Goal: Task Accomplishment & Management: Use online tool/utility

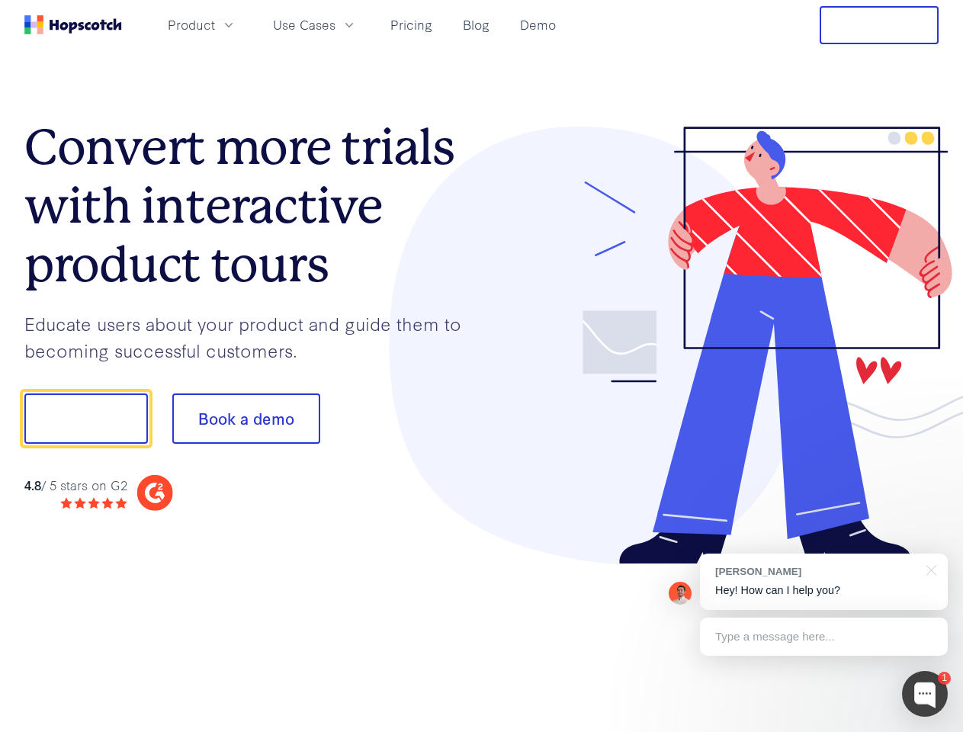
click at [482, 366] on div at bounding box center [710, 346] width 457 height 438
click at [215, 24] on span "Product" at bounding box center [191, 24] width 47 height 19
click at [335, 24] on span "Use Cases" at bounding box center [304, 24] width 63 height 19
click at [879, 25] on button "Free Trial" at bounding box center [879, 25] width 119 height 38
click at [85, 419] on button "Show me!" at bounding box center [86, 418] width 124 height 50
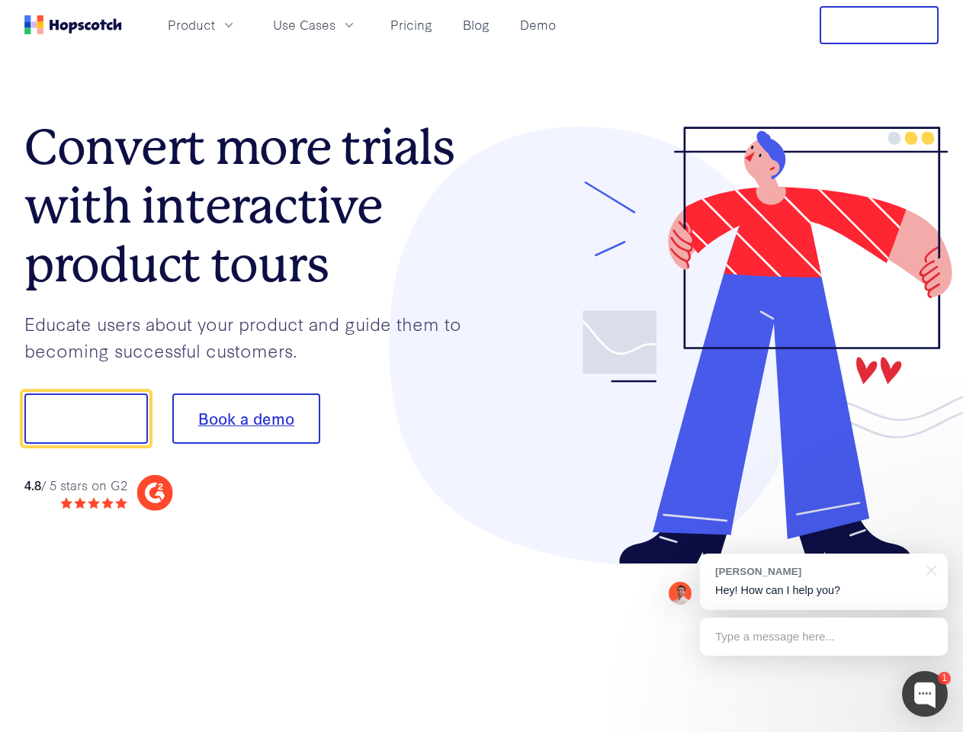
click at [246, 419] on button "Book a demo" at bounding box center [246, 418] width 148 height 50
click at [925, 694] on div at bounding box center [925, 694] width 46 height 46
click at [823, 582] on div "[PERSON_NAME] Hey! How can I help you?" at bounding box center [824, 582] width 248 height 56
click at [929, 569] on div at bounding box center [805, 416] width 286 height 509
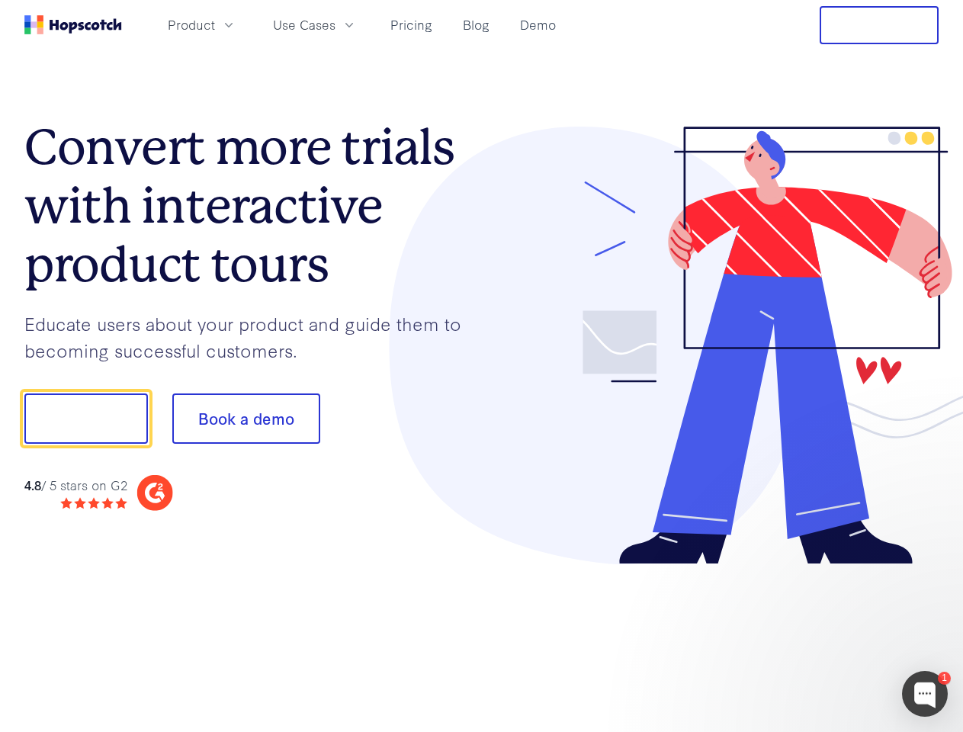
click at [823, 637] on div at bounding box center [805, 519] width 286 height 304
